Goal: Information Seeking & Learning: Learn about a topic

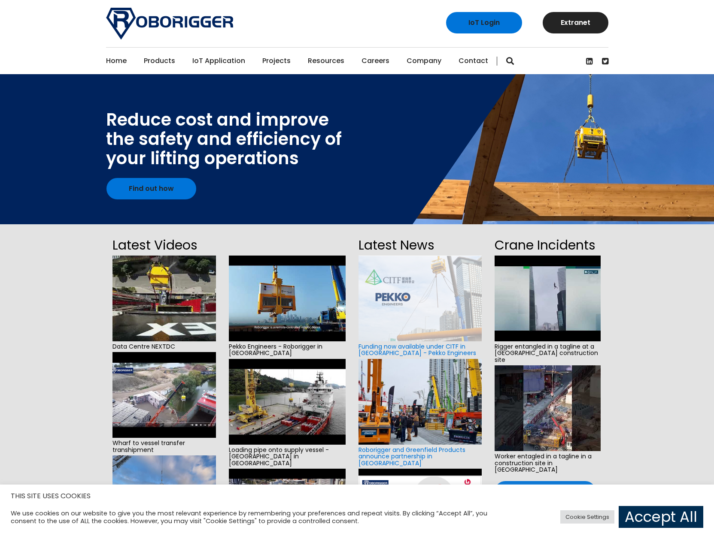
click at [658, 515] on link "Accept All" at bounding box center [660, 517] width 85 height 22
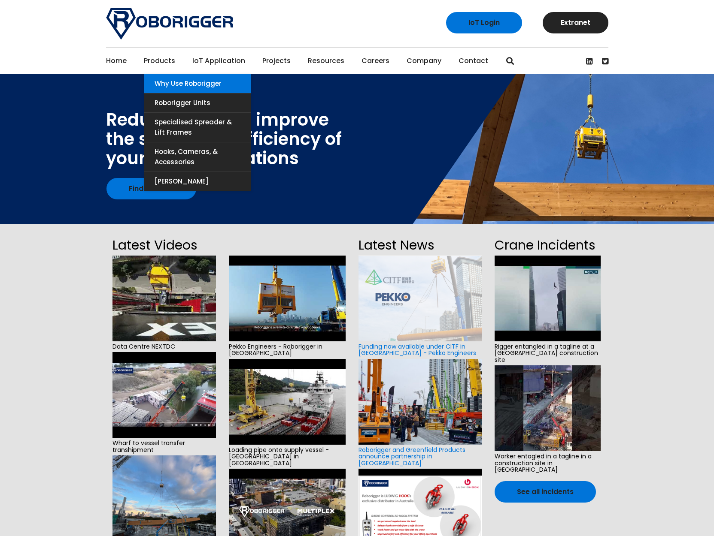
click at [177, 89] on link "Why use Roborigger" at bounding box center [197, 83] width 107 height 19
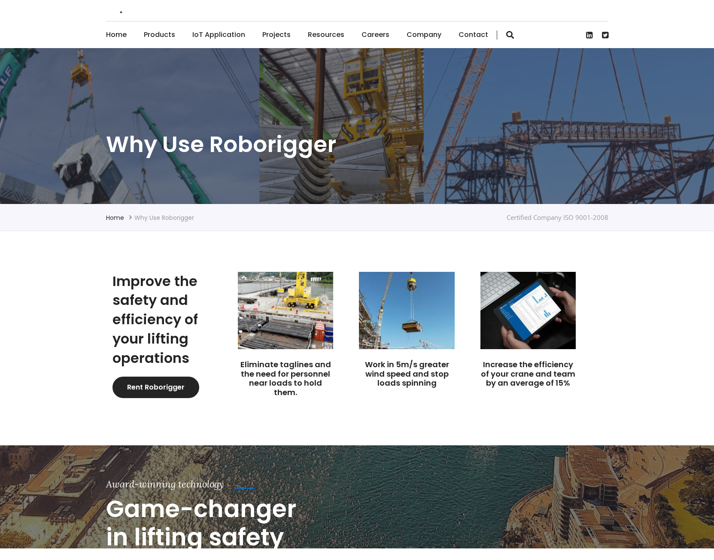
scroll to position [43, 0]
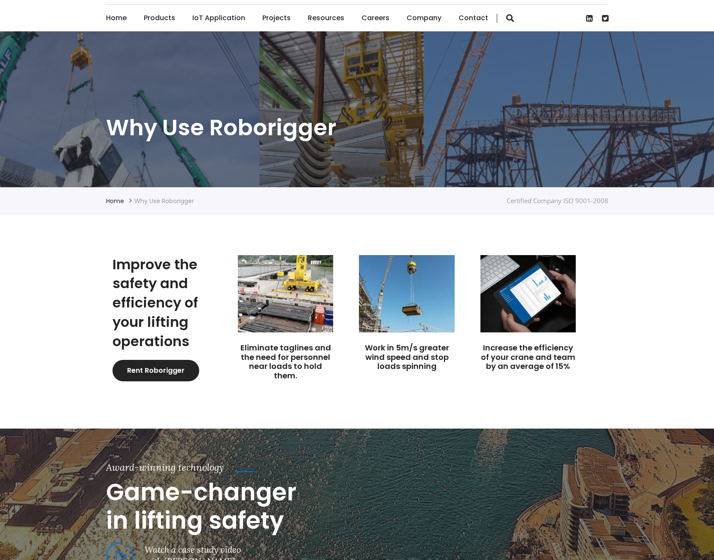
drag, startPoint x: 595, startPoint y: 149, endPoint x: 594, endPoint y: 155, distance: 6.1
click at [595, 148] on section "Why use Roborigger" at bounding box center [357, 109] width 714 height 156
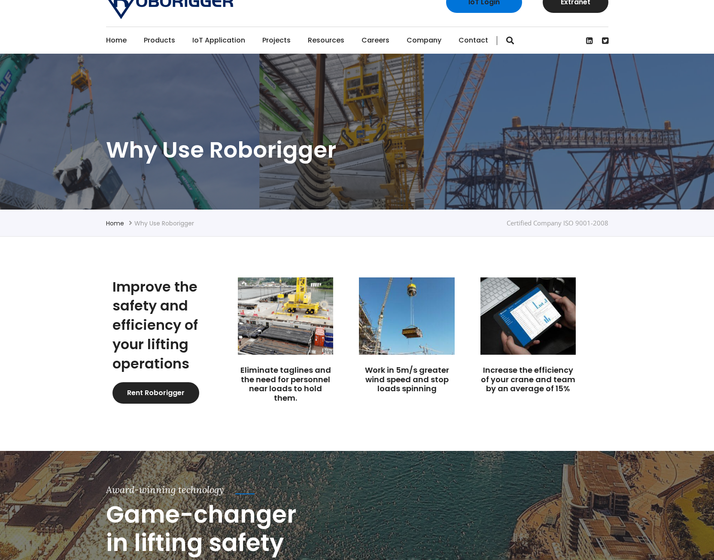
scroll to position [0, 0]
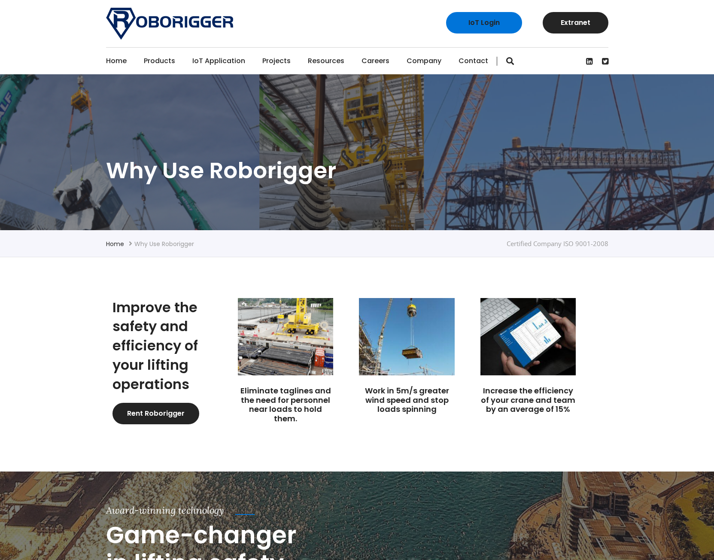
click at [274, 66] on link "Projects" at bounding box center [276, 61] width 28 height 27
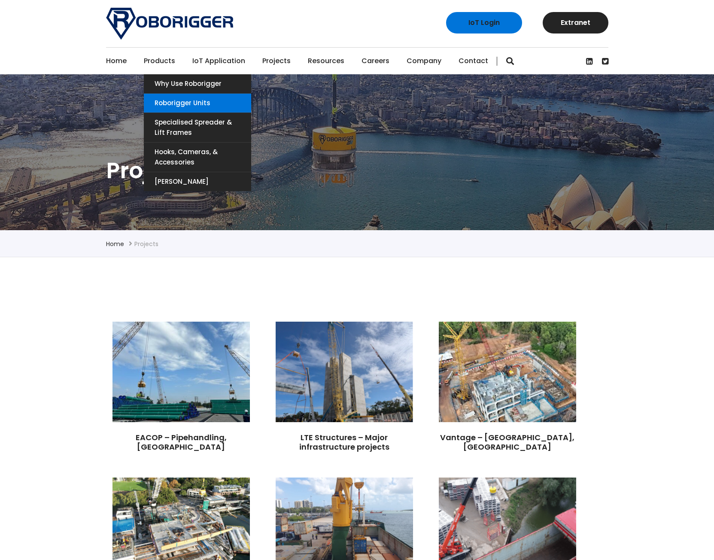
click at [189, 97] on link "Roborigger Units" at bounding box center [197, 103] width 107 height 19
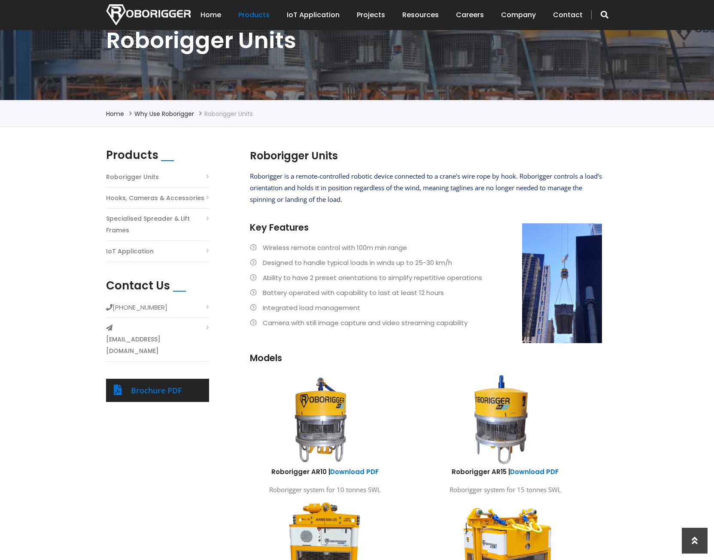
scroll to position [129, 0]
